Goal: Transaction & Acquisition: Purchase product/service

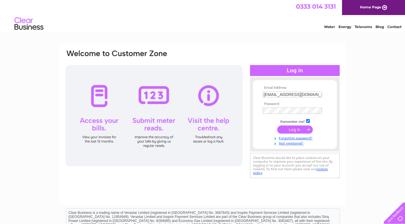
click at [293, 130] on input "submit" at bounding box center [295, 130] width 36 height 8
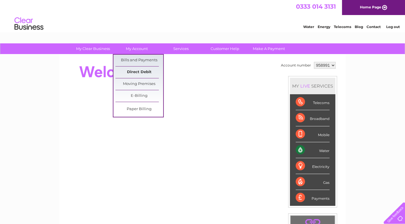
click at [140, 70] on link "Direct Debit" at bounding box center [140, 73] width 48 height 12
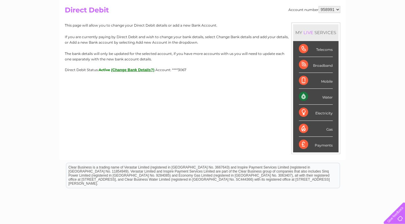
scroll to position [61, 0]
click at [140, 69] on button "(Change Bank Details?)" at bounding box center [132, 69] width 43 height 4
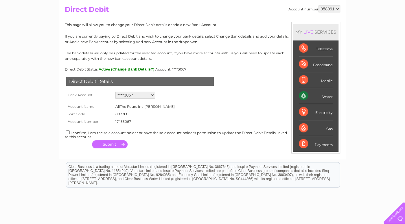
click at [147, 106] on td "AllThe Fours Inc Livingston" at bounding box center [145, 107] width 62 height 8
click at [176, 106] on td at bounding box center [178, 107] width 4 height 8
click at [132, 104] on td "AllThe Fours Inc Livingston" at bounding box center [145, 107] width 62 height 8
click at [142, 69] on button "(Change Bank Details?)" at bounding box center [132, 69] width 43 height 4
click at [116, 92] on select "Add new account ****3067 ****0881 ****3067 ****3067 ****3067" at bounding box center [136, 95] width 40 height 7
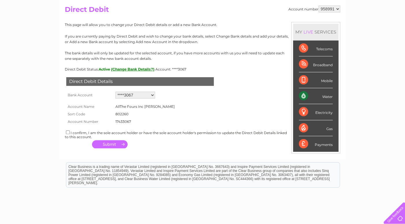
click option "****3067" at bounding box center [0, 0] width 0 height 0
click at [156, 106] on td "AllThe Fours Inc Livingston" at bounding box center [145, 107] width 62 height 8
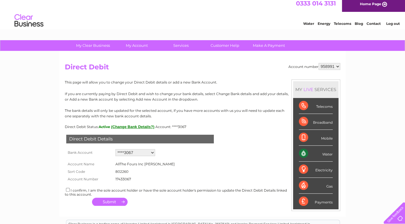
scroll to position [0, 0]
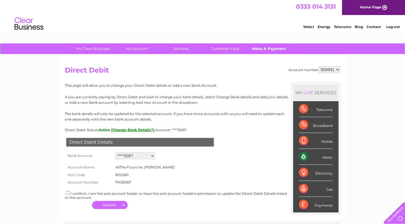
click at [267, 50] on link "Make A Payment" at bounding box center [269, 48] width 48 height 11
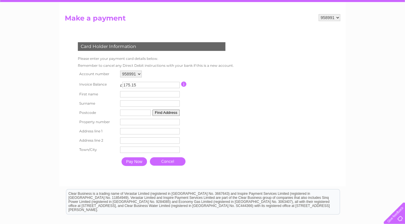
scroll to position [61, 0]
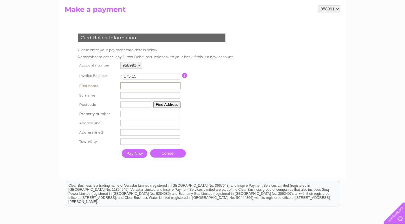
click at [171, 84] on input "text" at bounding box center [150, 86] width 60 height 7
type input "IAN"
click at [155, 96] on input "text" at bounding box center [150, 95] width 60 height 7
type input "ELDER"
click at [150, 105] on input "text" at bounding box center [135, 104] width 31 height 6
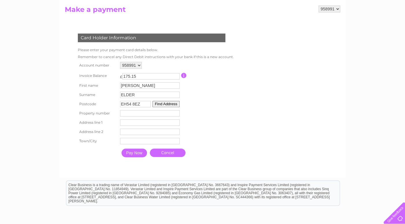
type input "EH54 8EZ"
click at [164, 105] on button "Find Address" at bounding box center [166, 104] width 27 height 6
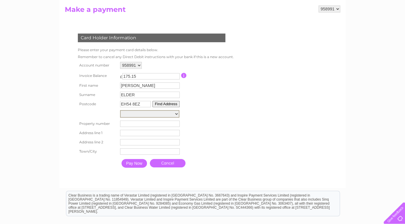
click at [120, 110] on select "Street Side Dslam Cab Nnabbr, Barclay Way Street Record, Footpath From Rear Of …" at bounding box center [149, 114] width 59 height 8
select select "78A,Barclay Way,,Livingston"
click option "78A, Barclay Way" at bounding box center [0, 0] width 0 height 0
type input "Barclay Way"
type input "Livingston"
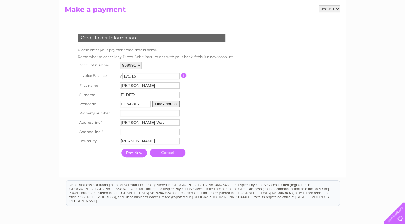
click at [167, 114] on input "number" at bounding box center [150, 113] width 60 height 6
type input "78"
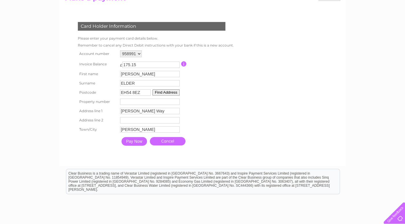
scroll to position [91, 0]
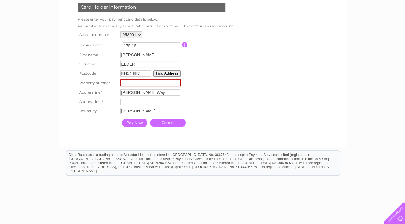
click at [138, 120] on input "Pay Now" at bounding box center [134, 123] width 25 height 9
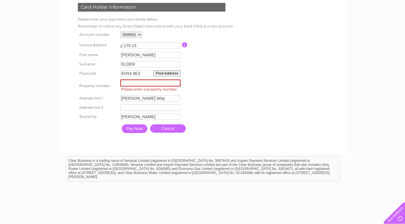
click at [194, 97] on table "Account number 958991 Invoice Balance £ 175.15 First name IAN Surname ELDER" at bounding box center [155, 83] width 158 height 106
click at [230, 100] on table "Account number 958991 Invoice Balance £ 175.15 First name IAN Surname ELDER" at bounding box center [155, 83] width 158 height 106
click at [133, 127] on input "Pay Now" at bounding box center [134, 128] width 25 height 9
type input "7"
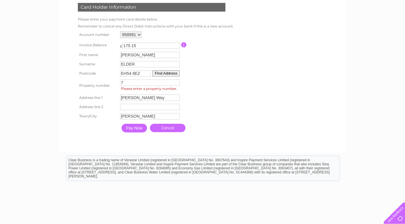
type input "78"
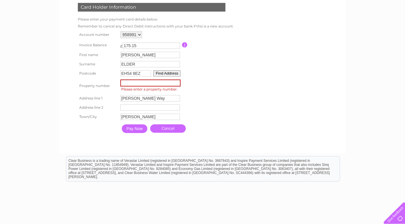
click at [171, 76] on button "Find Address" at bounding box center [166, 73] width 27 height 6
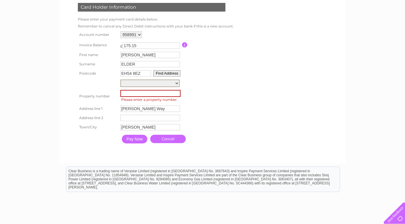
click at [120, 80] on select "Street Side Dslam Cab Nnabbr, Barclay Way Street Record, Footpath From Rear Of …" at bounding box center [149, 84] width 59 height 8
select select "78A,Barclay Way,,Livingston"
click option "78A, Barclay Way" at bounding box center [0, 0] width 0 height 0
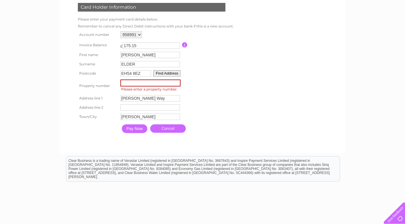
click at [148, 84] on input "number" at bounding box center [150, 83] width 60 height 7
click at [177, 83] on input "-2" at bounding box center [150, 83] width 60 height 7
click at [177, 83] on input "-3" at bounding box center [150, 83] width 60 height 7
click at [177, 83] on input "-4" at bounding box center [150, 83] width 60 height 7
click at [177, 83] on input "-5" at bounding box center [150, 83] width 60 height 7
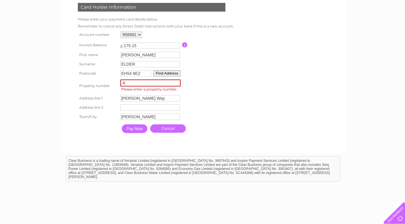
click at [177, 83] on input "-6" at bounding box center [150, 83] width 60 height 7
click at [177, 83] on input "-7" at bounding box center [150, 83] width 60 height 7
click at [177, 83] on input "-8" at bounding box center [150, 83] width 60 height 7
click at [177, 83] on input "-9" at bounding box center [150, 83] width 60 height 7
click at [177, 83] on input "-10" at bounding box center [150, 83] width 60 height 7
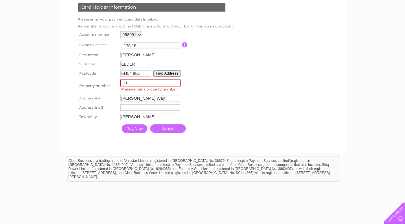
click at [177, 83] on input "-11" at bounding box center [150, 83] width 60 height 7
click at [177, 83] on input "-12" at bounding box center [150, 83] width 60 height 7
click at [177, 83] on input "-13" at bounding box center [150, 83] width 60 height 7
click at [177, 83] on input "-14" at bounding box center [150, 83] width 60 height 7
click at [177, 83] on input "-15" at bounding box center [150, 83] width 60 height 7
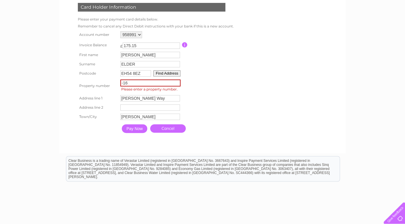
click at [177, 83] on input "-16" at bounding box center [150, 83] width 60 height 7
click at [177, 83] on input "-17" at bounding box center [150, 83] width 60 height 7
click at [177, 83] on input "-18" at bounding box center [150, 83] width 60 height 7
click at [177, 83] on input "-19" at bounding box center [150, 83] width 60 height 7
click at [177, 83] on input "-20" at bounding box center [150, 83] width 60 height 7
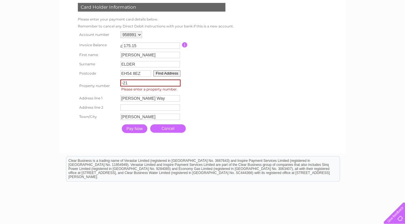
click at [177, 83] on input "-21" at bounding box center [150, 83] width 60 height 7
click at [177, 83] on input "-22" at bounding box center [150, 83] width 60 height 7
click at [177, 83] on input "-23" at bounding box center [150, 83] width 60 height 7
click at [177, 83] on input "-24" at bounding box center [150, 83] width 60 height 7
click at [177, 83] on input "-25" at bounding box center [150, 83] width 60 height 7
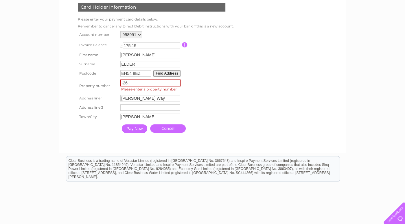
click at [177, 83] on input "-26" at bounding box center [150, 83] width 60 height 7
click at [177, 83] on input "-53" at bounding box center [150, 83] width 60 height 7
click at [177, 83] on input "-54" at bounding box center [150, 83] width 60 height 7
click at [177, 83] on input "-55" at bounding box center [150, 83] width 60 height 7
click at [177, 83] on input "-66" at bounding box center [150, 83] width 60 height 7
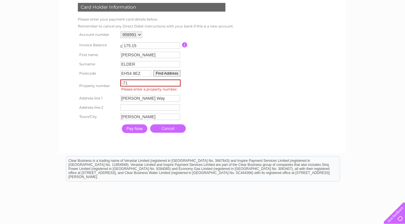
click at [177, 83] on input "-71" at bounding box center [150, 83] width 60 height 7
click at [177, 83] on input "-72" at bounding box center [150, 83] width 60 height 7
click at [177, 83] on input "-73" at bounding box center [150, 83] width 60 height 7
click at [177, 83] on input "-74" at bounding box center [150, 83] width 60 height 7
click at [177, 83] on input "-75" at bounding box center [150, 83] width 60 height 7
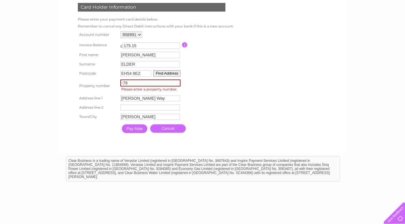
click at [177, 83] on input "-78" at bounding box center [150, 83] width 60 height 7
type input "-79"
click at [177, 83] on input "-79" at bounding box center [150, 83] width 60 height 7
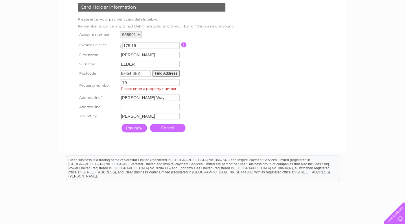
click at [156, 129] on link "Cancel" at bounding box center [168, 128] width 36 height 8
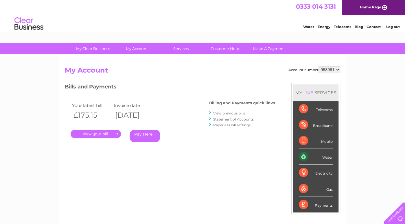
click at [141, 135] on link "Pay Here" at bounding box center [145, 136] width 30 height 12
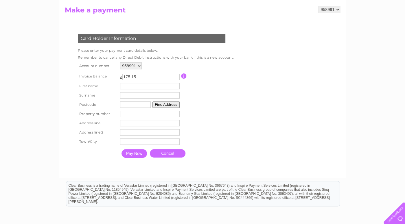
scroll to position [61, 0]
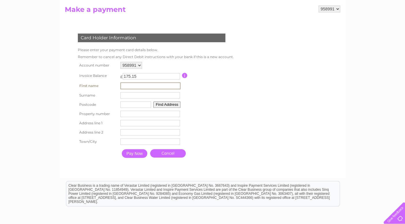
click at [163, 84] on input "text" at bounding box center [150, 86] width 60 height 7
type input "[PERSON_NAME]"
click at [149, 96] on input "text" at bounding box center [150, 95] width 60 height 7
type input "ELDER"
click at [227, 126] on table "Account number 958991 Invoice Balance £ 175.15 First name [PERSON_NAME] [PERSON…" at bounding box center [155, 111] width 158 height 100
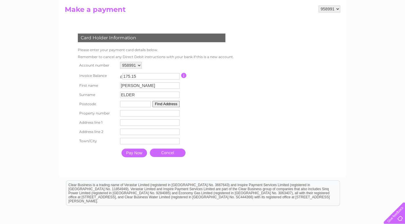
click at [142, 101] on input "text" at bounding box center [135, 104] width 31 height 6
type input "EH54 8EZ"
type input "[STREET_ADDRESS][PERSON_NAME]"
type input "[PERSON_NAME]"
click at [235, 125] on div "Card Holder Information Please enter your payment card details below. Remember …" at bounding box center [153, 94] width 176 height 133
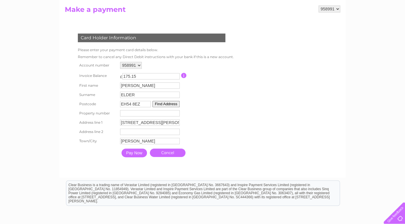
click at [131, 149] on input "Pay Now" at bounding box center [134, 153] width 25 height 9
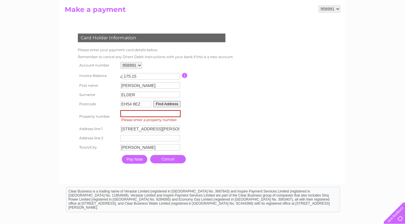
click at [142, 111] on input "number" at bounding box center [150, 113] width 60 height 7
type input "78"
click at [136, 157] on input "Pay Now" at bounding box center [134, 159] width 25 height 9
click at [177, 114] on input "number" at bounding box center [150, 113] width 60 height 7
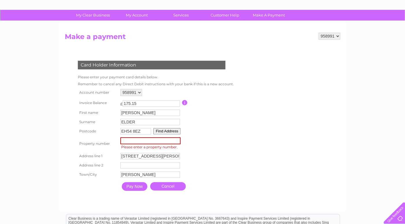
scroll to position [0, 0]
